Goal: Task Accomplishment & Management: Use online tool/utility

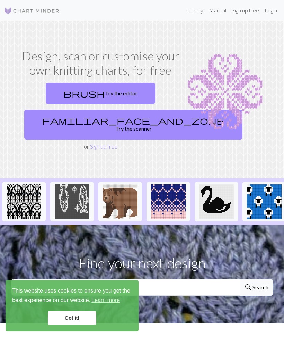
click at [120, 97] on link "brush Try the editor" at bounding box center [101, 92] width 110 height 21
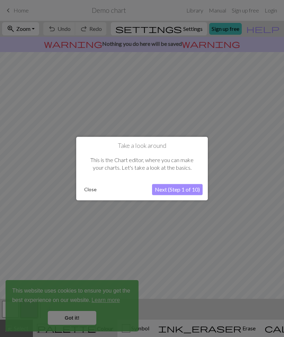
click at [176, 190] on button "Next (Step 1 of 10)" at bounding box center [177, 189] width 51 height 11
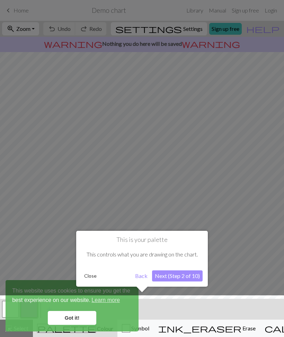
click at [74, 317] on div at bounding box center [142, 317] width 291 height 45
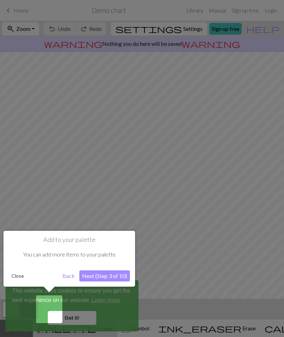
click at [102, 278] on button "Next (Step 3 of 10)" at bounding box center [104, 275] width 51 height 11
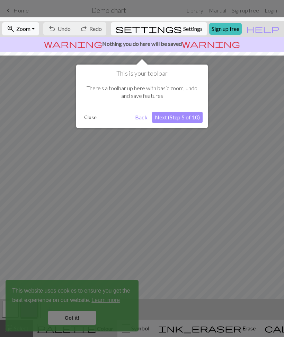
click at [190, 122] on button "Next (Step 5 of 10)" at bounding box center [177, 117] width 51 height 11
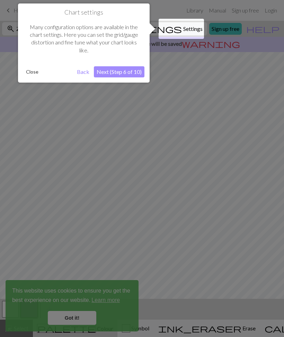
click at [126, 74] on button "Next (Step 6 of 10)" at bounding box center [119, 71] width 51 height 11
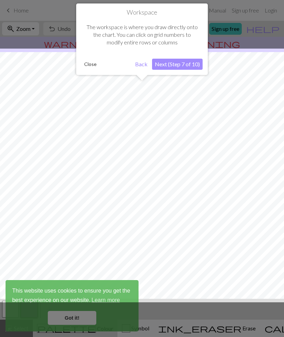
click at [181, 65] on button "Next (Step 7 of 10)" at bounding box center [177, 64] width 51 height 11
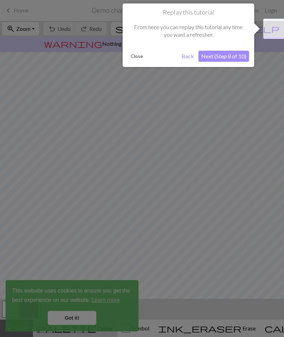
click at [233, 56] on button "Next (Step 8 of 10)" at bounding box center [224, 56] width 51 height 11
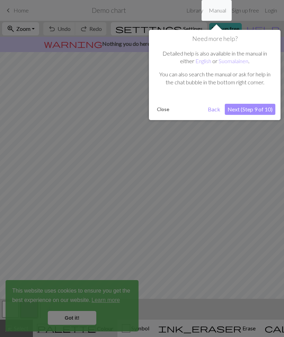
click at [263, 109] on button "Next (Step 9 of 10)" at bounding box center [250, 109] width 51 height 11
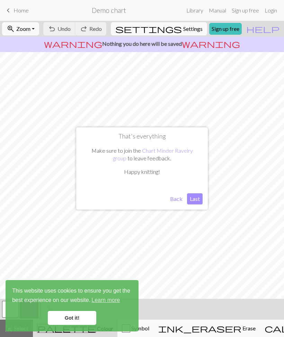
click at [198, 200] on button "Last" at bounding box center [195, 198] width 16 height 11
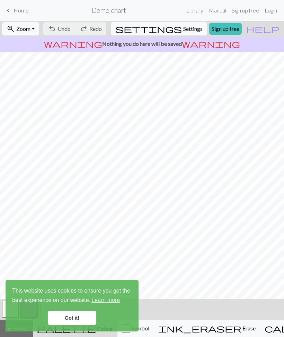
click at [81, 315] on link "Got it!" at bounding box center [72, 318] width 49 height 14
click at [80, 315] on link "Got it!" at bounding box center [72, 318] width 49 height 14
click at [80, 313] on link "Got it!" at bounding box center [72, 318] width 49 height 14
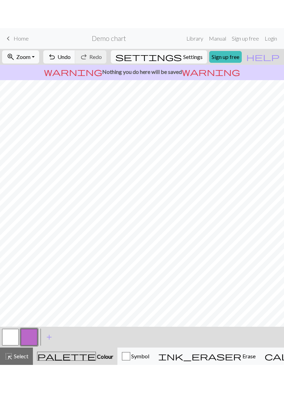
scroll to position [0, 0]
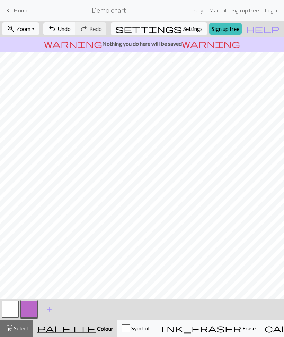
click at [242, 328] on span "Erase" at bounding box center [249, 327] width 14 height 7
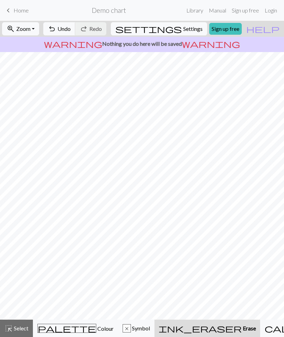
click at [19, 325] on span "Select" at bounding box center [21, 327] width 16 height 7
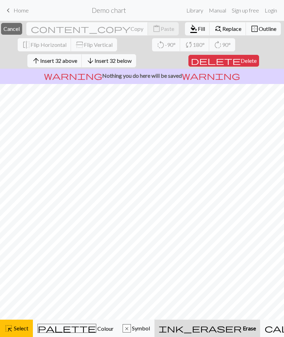
click at [203, 330] on div "ink_eraser Erase Erase" at bounding box center [207, 328] width 97 height 8
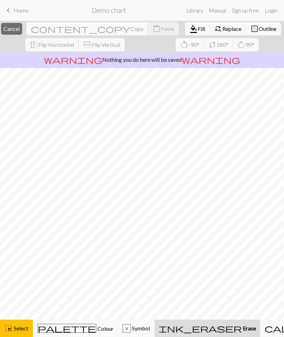
click at [135, 328] on span "Symbol" at bounding box center [140, 327] width 19 height 7
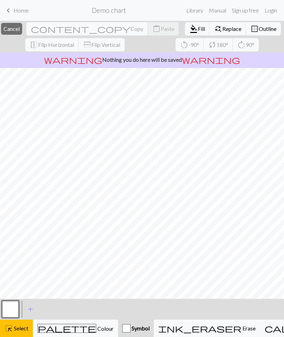
click at [242, 329] on span "Erase" at bounding box center [249, 327] width 14 height 7
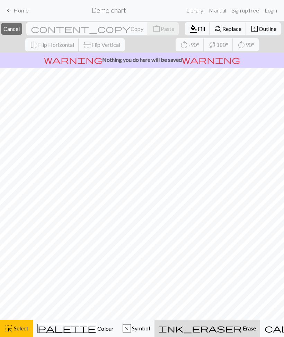
click at [242, 327] on span "Erase" at bounding box center [249, 327] width 14 height 7
click at [20, 29] on span "Cancel" at bounding box center [11, 28] width 16 height 7
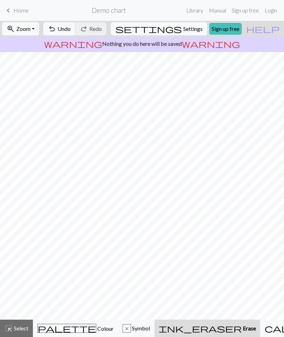
click at [71, 30] on span "Undo" at bounding box center [64, 28] width 13 height 7
click at [71, 28] on span "Undo" at bounding box center [64, 28] width 13 height 7
click at [194, 31] on span "Settings" at bounding box center [192, 29] width 19 height 8
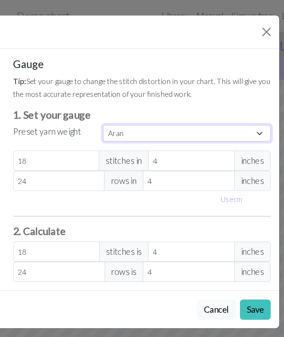
click at [148, 88] on select "Custom Square Lace Light Fingering Fingering Sport Double knit Worsted Aran Bul…" at bounding box center [203, 86] width 110 height 11
select select "custom"
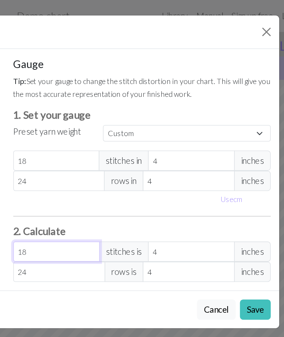
click at [89, 164] on input "18" at bounding box center [117, 163] width 56 height 13
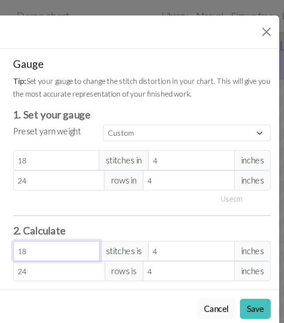
click at [89, 164] on input "18" at bounding box center [117, 163] width 56 height 13
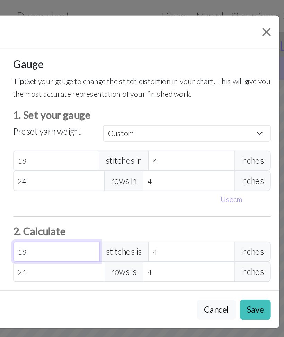
type input "1"
type input "0.22"
type input "12"
type input "2.67"
type input "12"
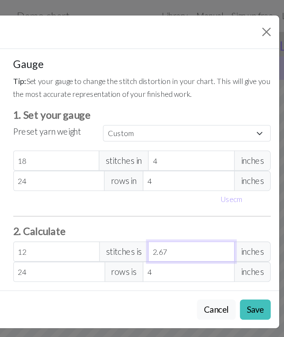
click at [177, 159] on input "2.67" at bounding box center [205, 163] width 56 height 13
click at [234, 166] on span "inches" at bounding box center [246, 163] width 24 height 13
click at [234, 162] on span "inches" at bounding box center [246, 163] width 24 height 13
click at [234, 163] on span "inches" at bounding box center [246, 163] width 24 height 13
click at [249, 19] on button "Close" at bounding box center [254, 20] width 11 height 11
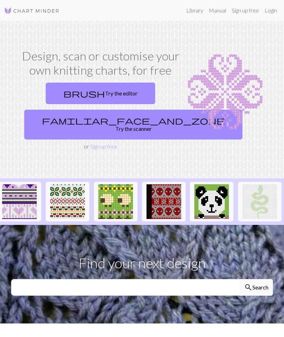
click at [244, 13] on link "Sign up free" at bounding box center [245, 10] width 33 height 14
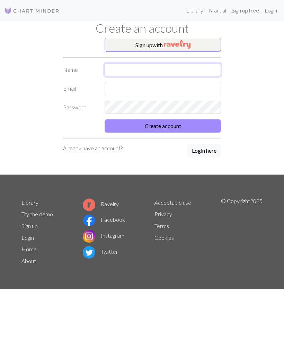
click at [165, 68] on input "text" at bounding box center [163, 69] width 116 height 13
type input "[PERSON_NAME]"
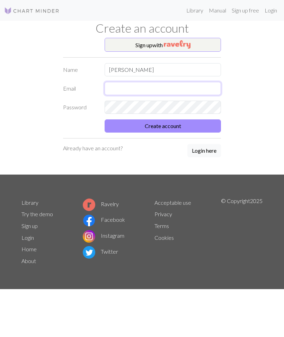
click at [157, 89] on input "text" at bounding box center [163, 88] width 116 height 13
type input "michalina88371@gmail.com"
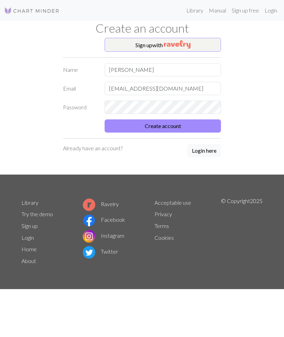
click at [163, 126] on button "Create account" at bounding box center [163, 125] width 116 height 13
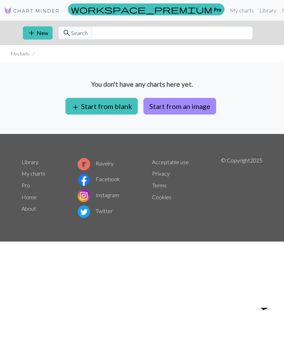
click at [104, 104] on button "add Start from blank" at bounding box center [101, 106] width 72 height 17
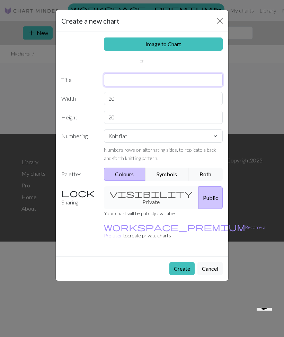
click at [161, 73] on input "text" at bounding box center [163, 79] width 119 height 13
type input "Xyz"
click at [139, 100] on input "20" at bounding box center [163, 98] width 119 height 13
type input "2"
type input "48"
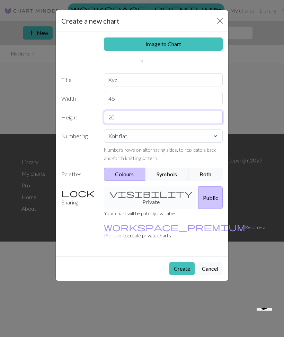
click at [133, 118] on input "20" at bounding box center [163, 117] width 119 height 13
type input "2"
type input "48"
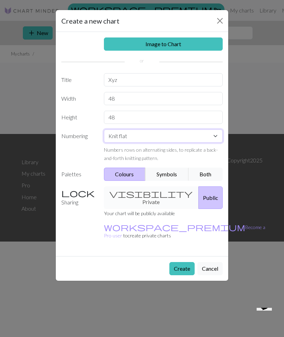
click at [160, 134] on select "Knit flat Knit in the round Lace knitting Cross stitch" at bounding box center [163, 135] width 119 height 13
select select "round"
click at [142, 198] on div "visibility Private Public" at bounding box center [164, 197] width 128 height 23
click at [142, 192] on div "visibility Private Public" at bounding box center [164, 197] width 128 height 23
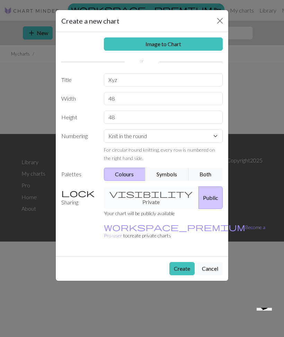
click at [142, 192] on div "visibility Private Public" at bounding box center [164, 197] width 128 height 23
click at [182, 262] on button "Create" at bounding box center [181, 268] width 25 height 13
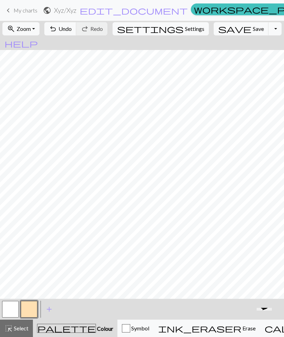
click at [31, 308] on button "button" at bounding box center [29, 308] width 17 height 17
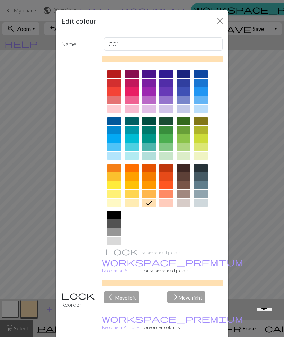
click at [132, 110] on div at bounding box center [132, 109] width 14 height 8
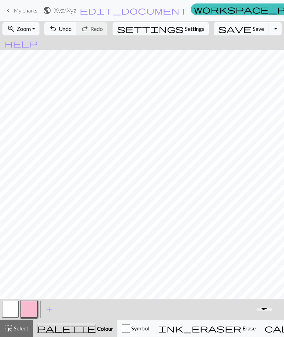
click at [11, 307] on button "button" at bounding box center [10, 308] width 17 height 17
click at [32, 308] on button "button" at bounding box center [29, 308] width 17 height 17
click at [14, 311] on button "button" at bounding box center [10, 308] width 17 height 17
click at [32, 311] on button "button" at bounding box center [29, 308] width 17 height 17
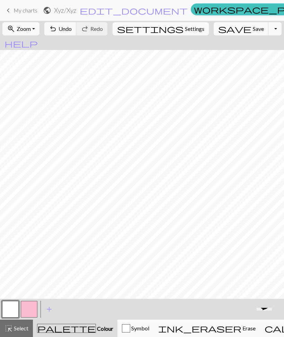
click at [31, 311] on button "button" at bounding box center [29, 308] width 17 height 17
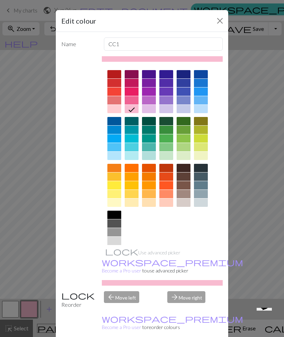
click at [219, 20] on button "Close" at bounding box center [220, 20] width 11 height 11
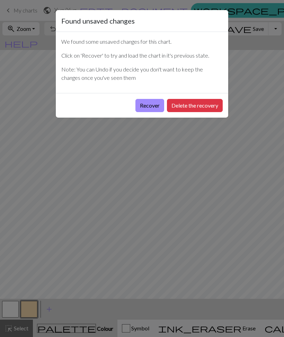
click at [151, 107] on button "Recover" at bounding box center [150, 105] width 29 height 13
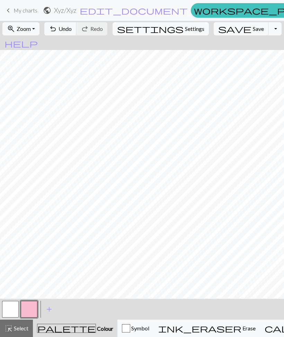
click at [12, 308] on button "button" at bounding box center [10, 308] width 17 height 17
click at [11, 307] on button "button" at bounding box center [10, 308] width 17 height 17
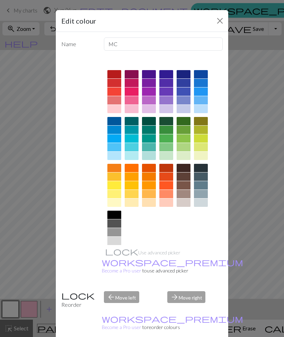
click at [216, 25] on button "Close" at bounding box center [220, 20] width 11 height 11
click at [218, 27] on span "save" at bounding box center [234, 29] width 33 height 10
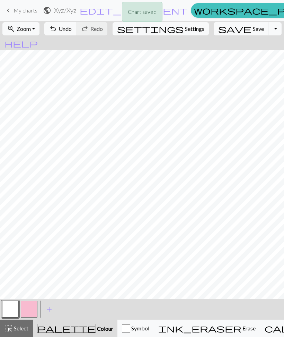
click at [11, 310] on button "button" at bounding box center [10, 308] width 17 height 17
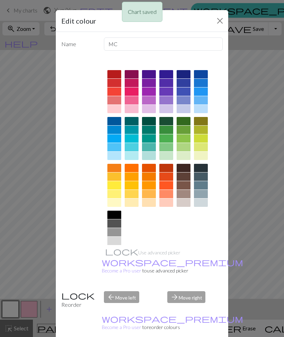
click at [34, 306] on div "Edit colour Name MC Use advanced picker workspace_premium Become a Pro user to …" at bounding box center [142, 168] width 284 height 337
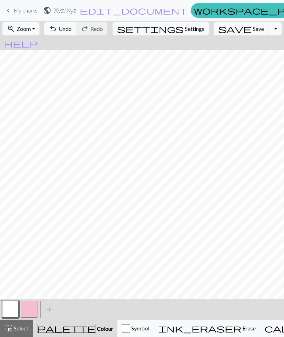
click at [32, 310] on button "button" at bounding box center [29, 308] width 17 height 17
click at [7, 310] on button "button" at bounding box center [10, 308] width 17 height 17
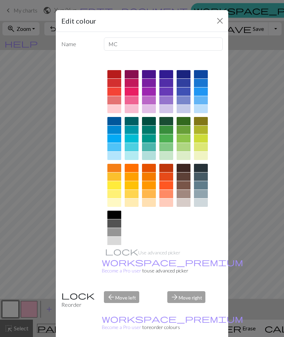
click at [222, 22] on button "Close" at bounding box center [220, 20] width 11 height 11
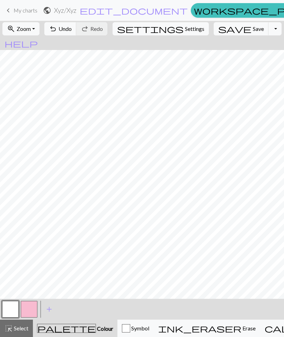
click at [30, 307] on button "button" at bounding box center [29, 308] width 17 height 17
click at [13, 309] on button "button" at bounding box center [10, 308] width 17 height 17
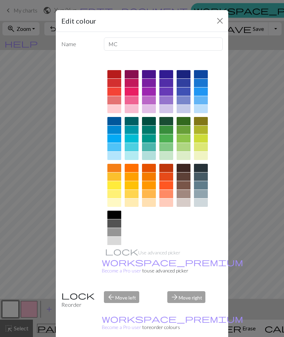
click at [219, 21] on button "Close" at bounding box center [220, 20] width 11 height 11
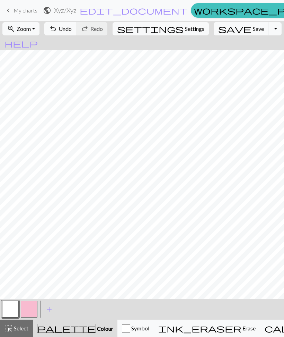
click at [32, 310] on button "button" at bounding box center [29, 308] width 17 height 17
click at [13, 309] on button "button" at bounding box center [10, 308] width 17 height 17
click at [12, 310] on button "button" at bounding box center [10, 308] width 17 height 17
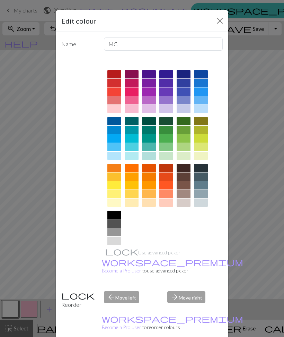
click at [255, 190] on div "Edit colour Name MC Use advanced picker workspace_premium Become a Pro user to …" at bounding box center [142, 168] width 284 height 337
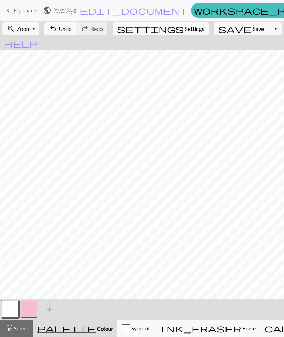
click at [30, 311] on button "button" at bounding box center [29, 308] width 17 height 17
click at [29, 311] on button "button" at bounding box center [29, 308] width 17 height 17
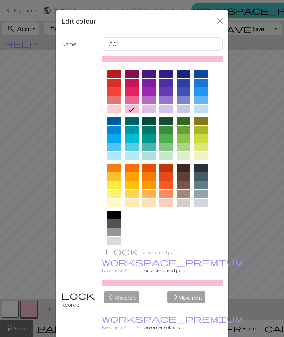
click at [245, 210] on div "Edit colour Name CC1 Use advanced picker workspace_premium Become a Pro user to…" at bounding box center [142, 168] width 284 height 337
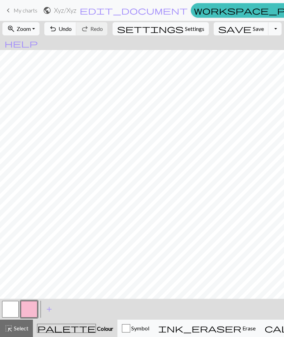
click at [7, 310] on button "button" at bounding box center [10, 308] width 17 height 17
click at [7, 309] on button "button" at bounding box center [10, 308] width 17 height 17
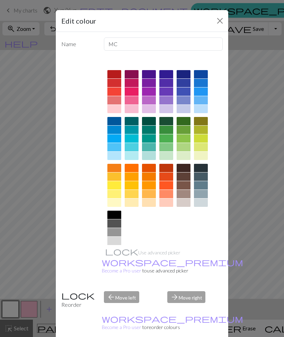
click at [246, 213] on div "Edit colour Name MC Use advanced picker workspace_premium Become a Pro user to …" at bounding box center [142, 168] width 284 height 337
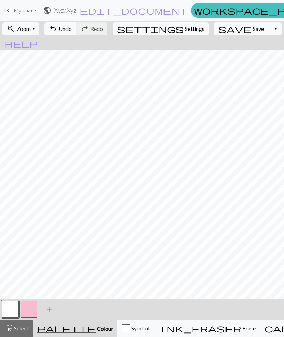
click at [33, 313] on button "button" at bounding box center [29, 308] width 17 height 17
click at [14, 310] on button "button" at bounding box center [10, 308] width 17 height 17
click at [30, 311] on button "button" at bounding box center [29, 308] width 17 height 17
click at [72, 30] on span "Undo" at bounding box center [65, 28] width 13 height 7
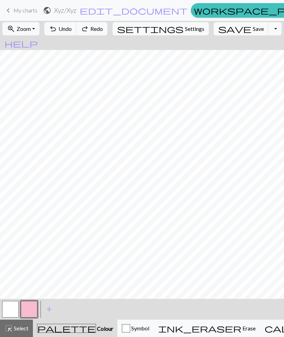
click at [72, 30] on span "Undo" at bounding box center [65, 28] width 13 height 7
click at [15, 306] on button "button" at bounding box center [10, 308] width 17 height 17
click at [14, 306] on div "Edit colour Name MC Use advanced picker workspace_premium Become a Pro user to …" at bounding box center [142, 168] width 284 height 337
click at [72, 31] on span "Undo" at bounding box center [65, 28] width 13 height 7
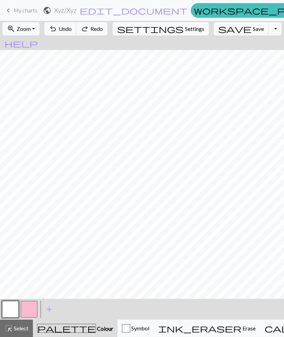
click at [30, 305] on button "button" at bounding box center [29, 308] width 17 height 17
click at [16, 311] on button "button" at bounding box center [10, 308] width 17 height 17
click at [29, 306] on button "button" at bounding box center [29, 308] width 17 height 17
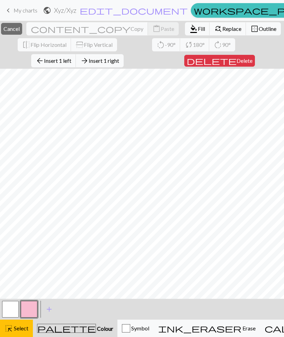
click at [23, 329] on span "Select" at bounding box center [21, 327] width 16 height 7
click at [17, 329] on span "Select" at bounding box center [21, 327] width 16 height 7
click at [20, 329] on span "Select" at bounding box center [21, 327] width 16 height 7
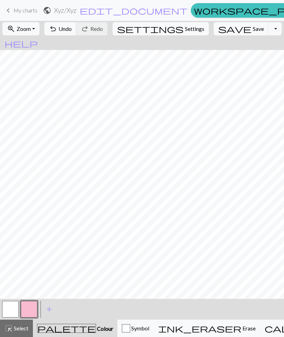
click at [13, 308] on button "button" at bounding box center [10, 308] width 17 height 17
click at [31, 309] on button "button" at bounding box center [29, 308] width 17 height 17
click at [9, 306] on button "button" at bounding box center [10, 308] width 17 height 17
click at [30, 309] on button "button" at bounding box center [29, 308] width 17 height 17
click at [11, 304] on button "button" at bounding box center [10, 308] width 17 height 17
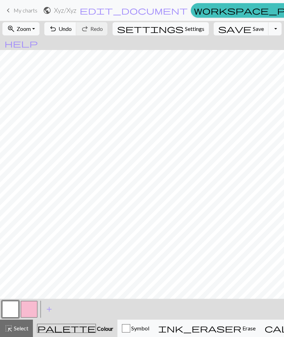
click at [30, 308] on button "button" at bounding box center [29, 308] width 17 height 17
click at [11, 306] on button "button" at bounding box center [10, 308] width 17 height 17
click at [29, 313] on button "button" at bounding box center [29, 308] width 17 height 17
click at [12, 310] on button "button" at bounding box center [10, 308] width 17 height 17
click at [11, 310] on button "button" at bounding box center [10, 308] width 17 height 17
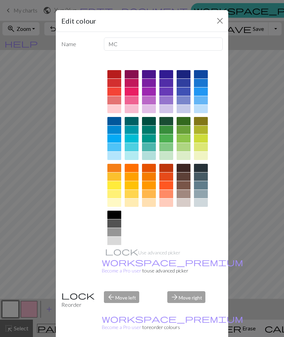
click at [221, 23] on button "Close" at bounding box center [220, 20] width 11 height 11
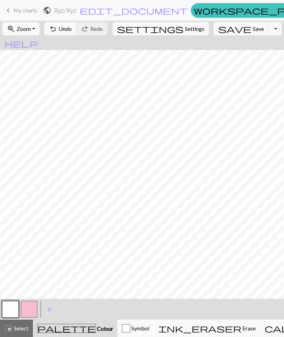
click at [30, 309] on button "button" at bounding box center [29, 308] width 17 height 17
click at [7, 309] on button "button" at bounding box center [10, 308] width 17 height 17
click at [30, 310] on button "button" at bounding box center [29, 308] width 17 height 17
click at [12, 311] on button "button" at bounding box center [10, 308] width 17 height 17
click at [10, 311] on button "button" at bounding box center [10, 308] width 17 height 17
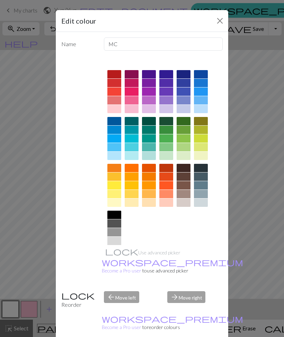
click at [29, 311] on div "Edit colour Name MC Use advanced picker workspace_premium Become a Pro user to …" at bounding box center [142, 168] width 284 height 337
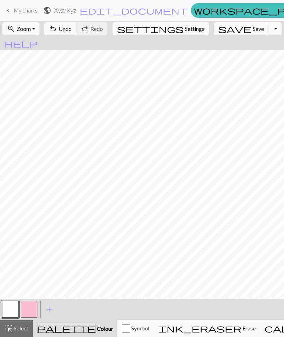
click at [26, 311] on button "button" at bounding box center [29, 308] width 17 height 17
click at [15, 308] on button "button" at bounding box center [10, 308] width 17 height 17
click at [31, 312] on button "button" at bounding box center [29, 308] width 17 height 17
click at [13, 312] on button "button" at bounding box center [10, 308] width 17 height 17
click at [31, 309] on button "button" at bounding box center [29, 308] width 17 height 17
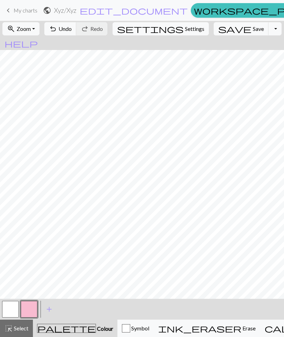
click at [11, 309] on button "button" at bounding box center [10, 308] width 17 height 17
click at [30, 311] on button "button" at bounding box center [29, 308] width 17 height 17
click at [11, 307] on button "button" at bounding box center [10, 308] width 17 height 17
click at [28, 309] on button "button" at bounding box center [29, 308] width 17 height 17
click at [15, 309] on button "button" at bounding box center [10, 308] width 17 height 17
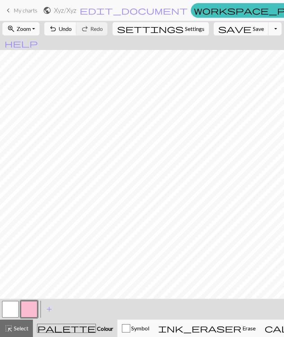
click at [14, 309] on button "button" at bounding box center [10, 308] width 17 height 17
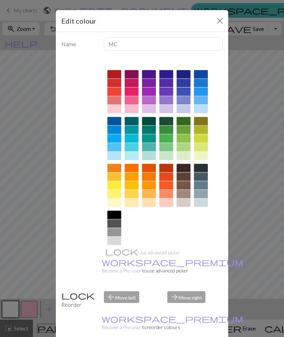
click at [9, 141] on div "Edit colour Name MC Use advanced picker workspace_premium Become a Pro user to …" at bounding box center [142, 168] width 284 height 337
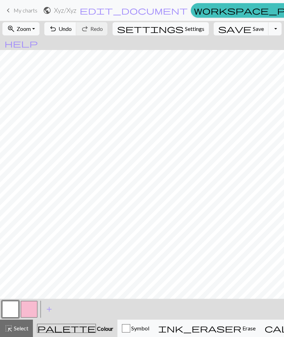
click at [29, 308] on button "button" at bounding box center [29, 308] width 17 height 17
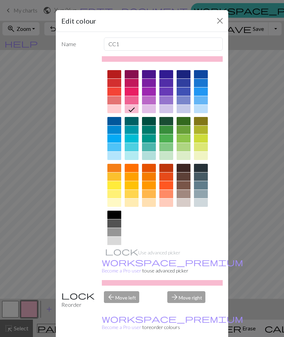
click at [220, 23] on button "Close" at bounding box center [220, 20] width 11 height 11
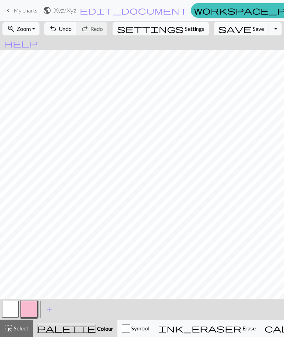
click at [8, 309] on button "button" at bounding box center [10, 308] width 17 height 17
click at [31, 309] on button "button" at bounding box center [29, 308] width 17 height 17
click at [13, 311] on button "button" at bounding box center [10, 308] width 17 height 17
click at [31, 312] on button "button" at bounding box center [29, 308] width 17 height 17
click at [14, 312] on button "button" at bounding box center [10, 308] width 17 height 17
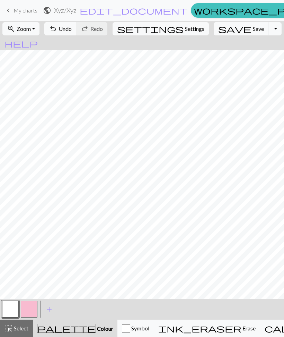
click at [30, 308] on button "button" at bounding box center [29, 308] width 17 height 17
click at [29, 308] on button "button" at bounding box center [29, 308] width 17 height 17
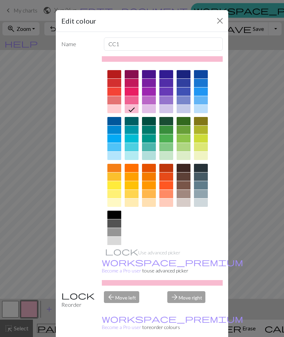
click at [219, 22] on button "Close" at bounding box center [220, 20] width 11 height 11
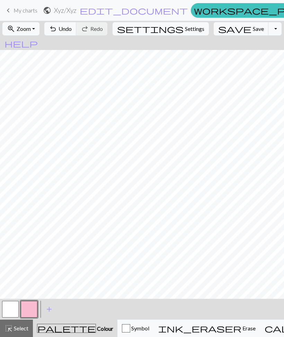
click at [12, 312] on button "button" at bounding box center [10, 308] width 17 height 17
click at [29, 312] on button "button" at bounding box center [29, 308] width 17 height 17
click at [29, 311] on button "button" at bounding box center [29, 308] width 17 height 17
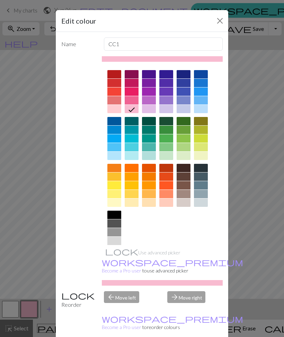
click at [6, 190] on div "Edit colour Name CC1 Use advanced picker workspace_premium Become a Pro user to…" at bounding box center [142, 168] width 284 height 337
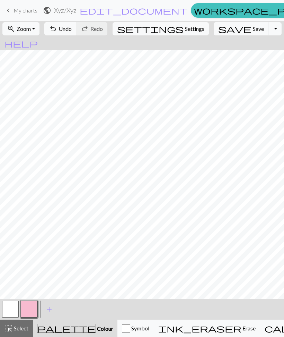
click at [14, 308] on button "button" at bounding box center [10, 308] width 17 height 17
click at [28, 305] on button "button" at bounding box center [29, 308] width 17 height 17
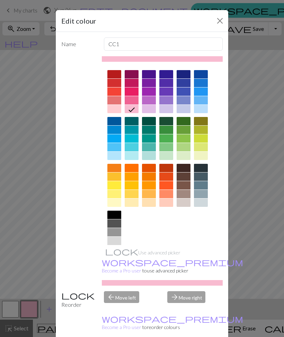
click at [6, 174] on div "Edit colour Name CC1 Use advanced picker workspace_premium Become a Pro user to…" at bounding box center [142, 168] width 284 height 337
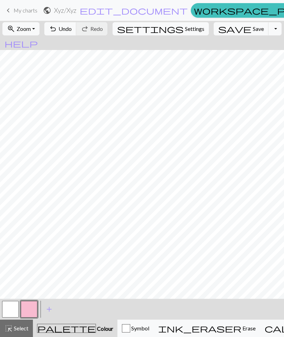
click at [13, 308] on button "button" at bounding box center [10, 308] width 17 height 17
